Goal: Information Seeking & Learning: Learn about a topic

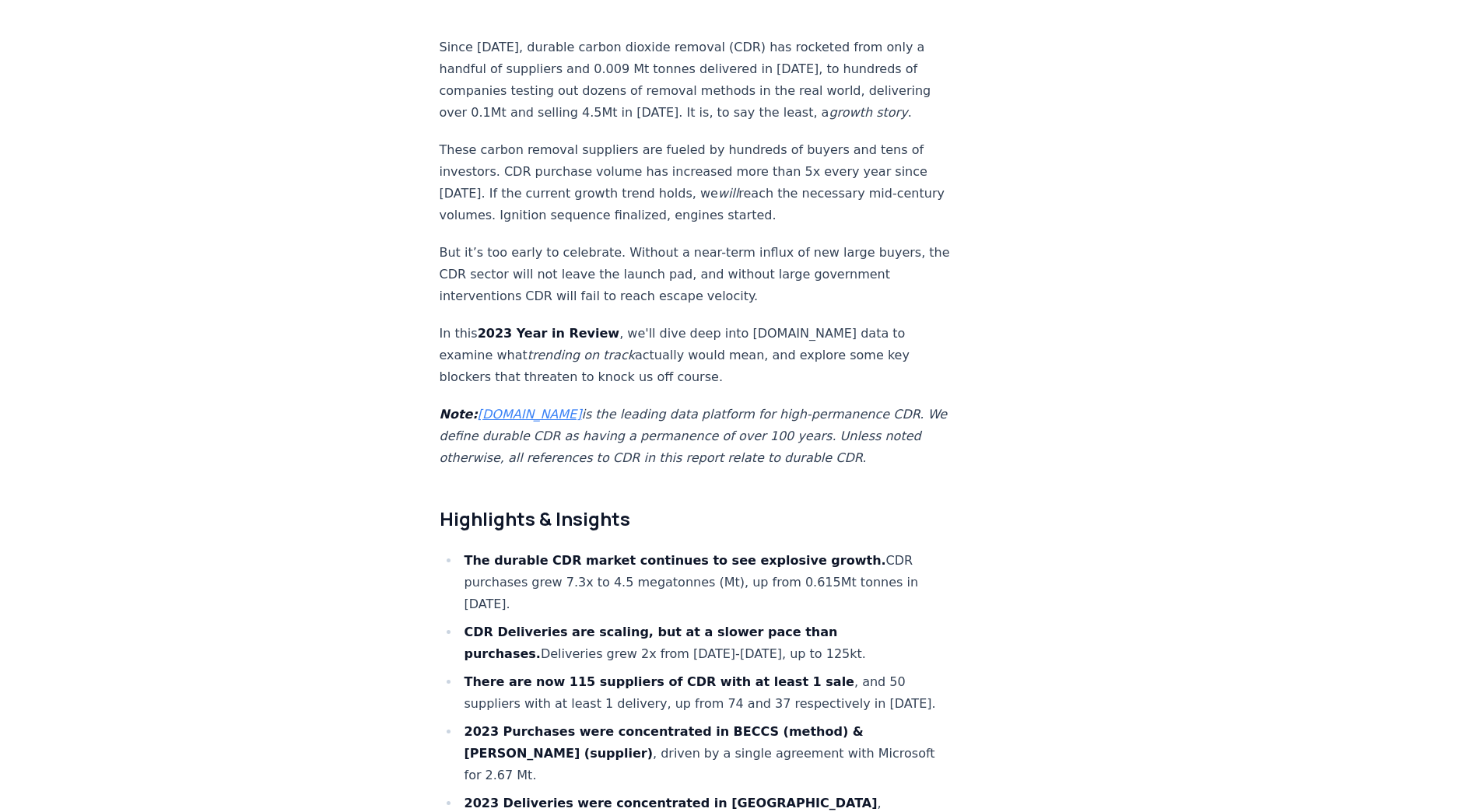
scroll to position [700, 0]
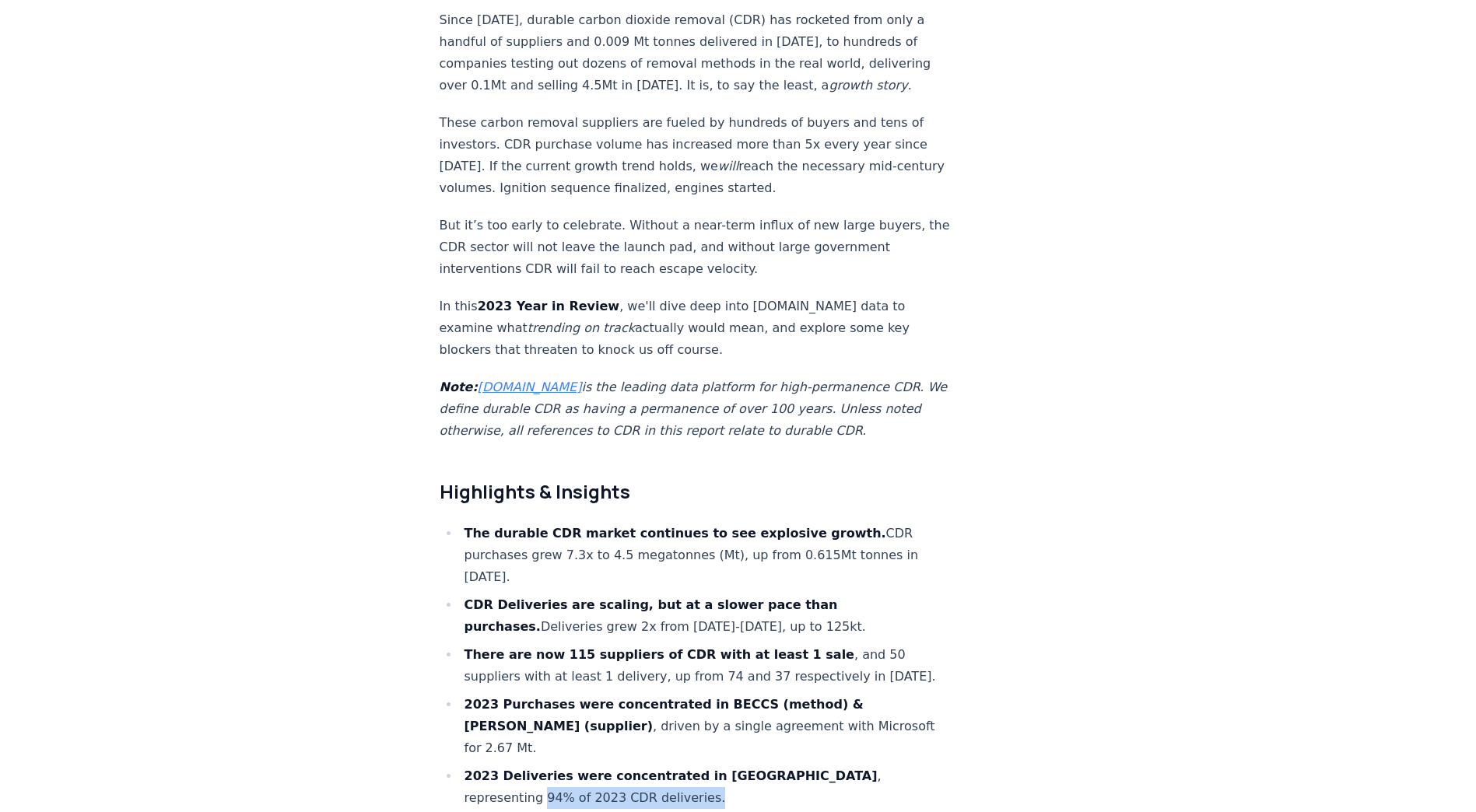
drag, startPoint x: 820, startPoint y: 665, endPoint x: 827, endPoint y: 681, distance: 17.5
click at [827, 765] on li "2023 Deliveries were concentrated in Biochar , representing 94% of 2023 CDR del…" at bounding box center [707, 787] width 495 height 43
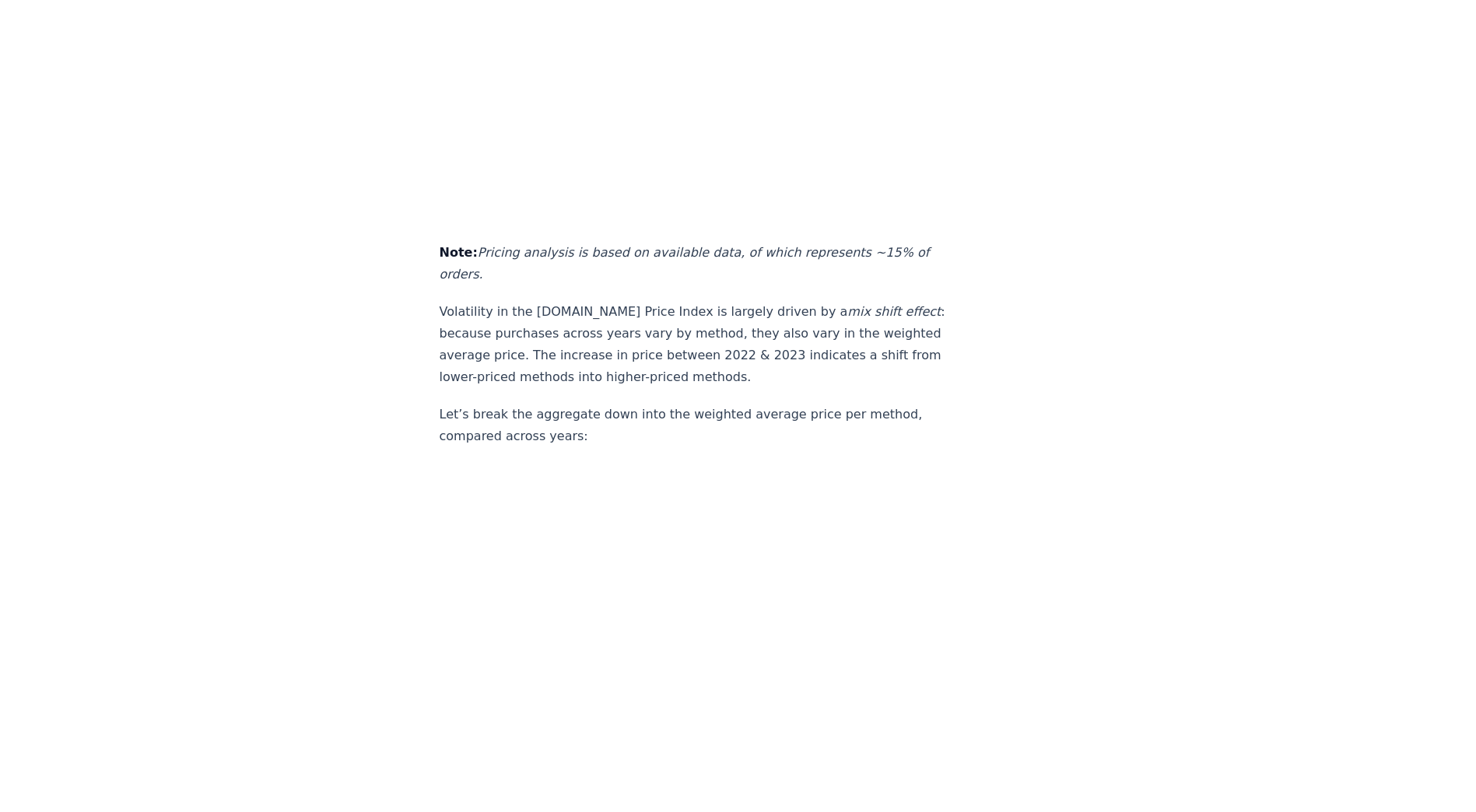
scroll to position [8555, 0]
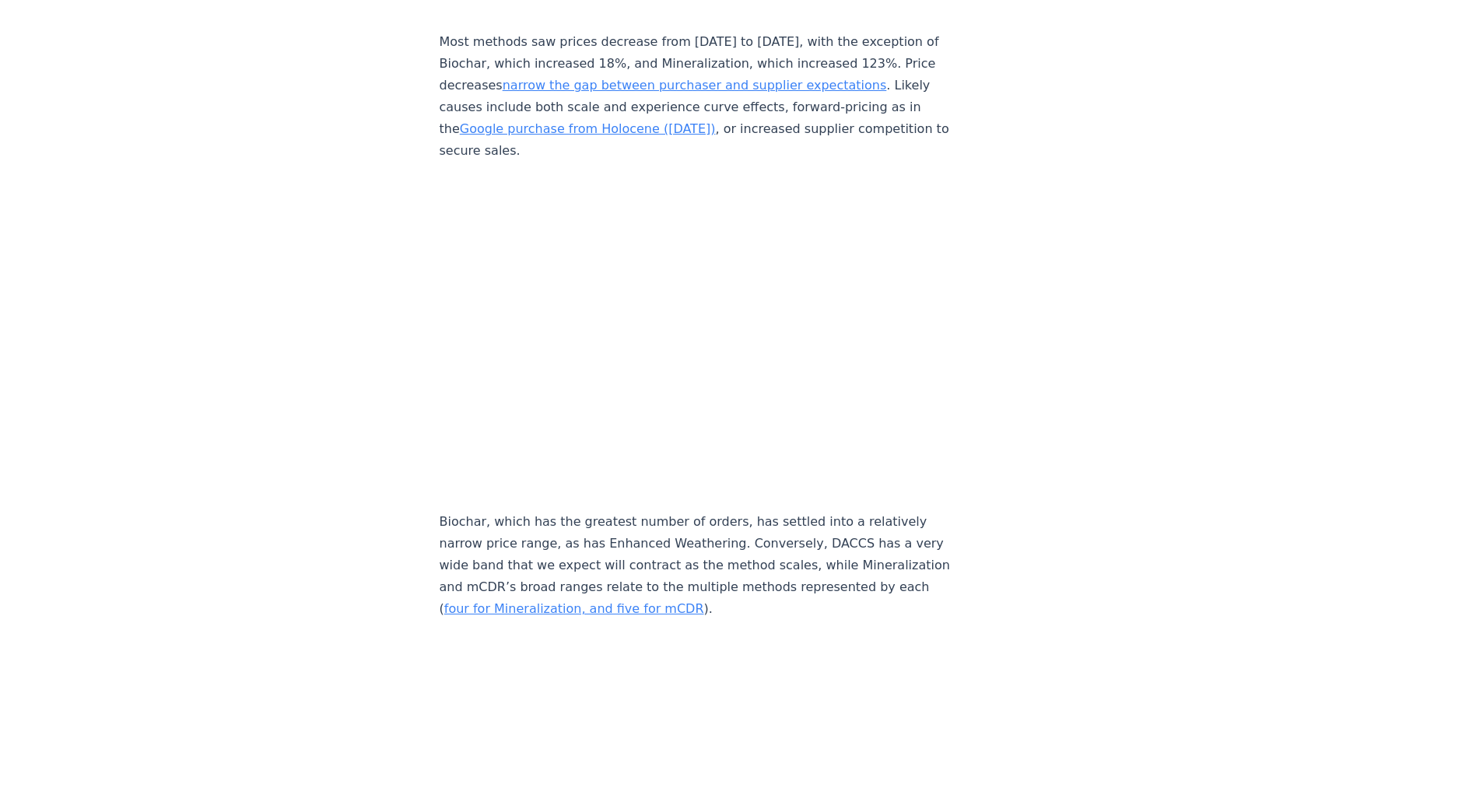
scroll to position [7000, 0]
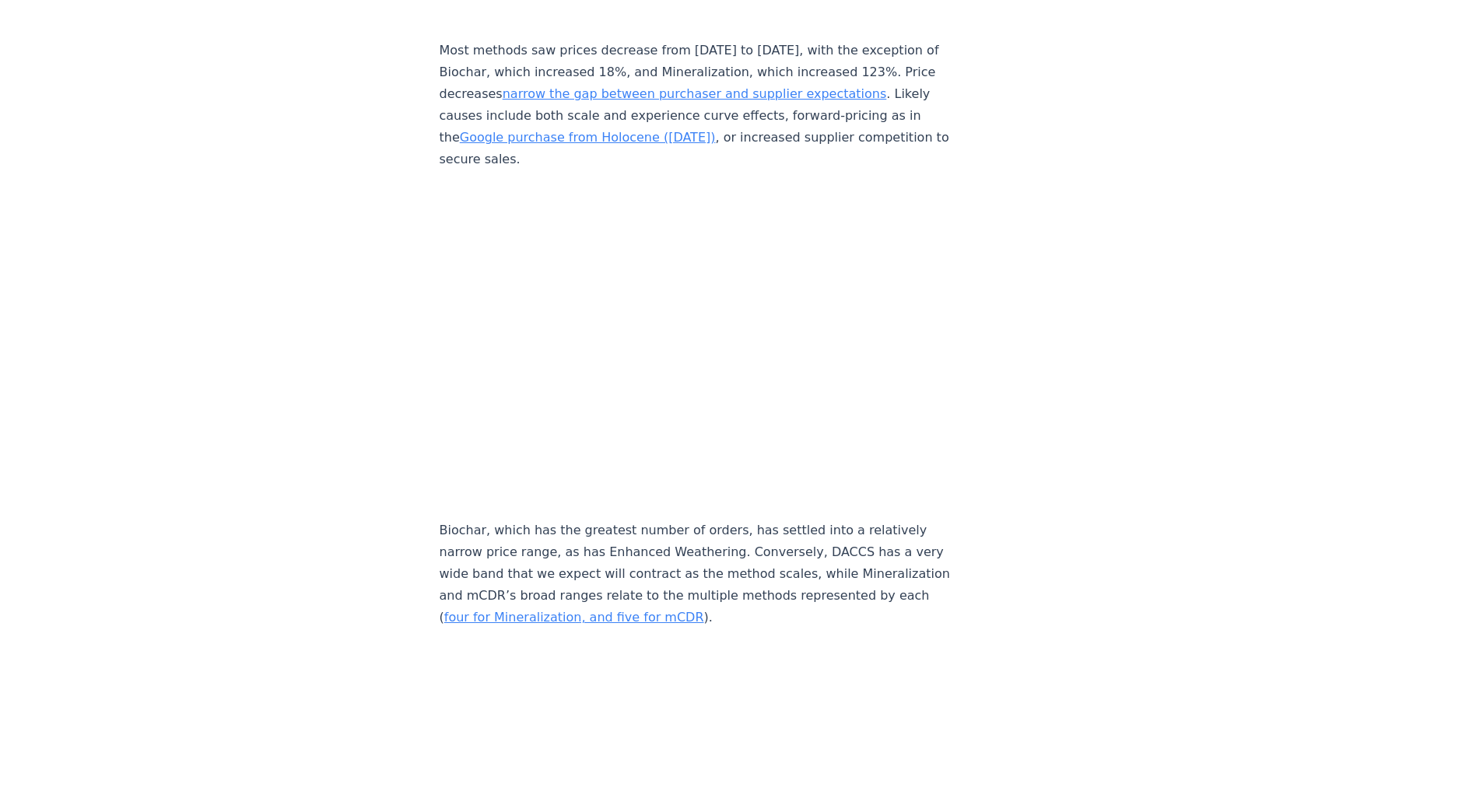
drag, startPoint x: 1142, startPoint y: 606, endPoint x: 1124, endPoint y: 599, distance: 19.3
